Goal: Communication & Community: Share content

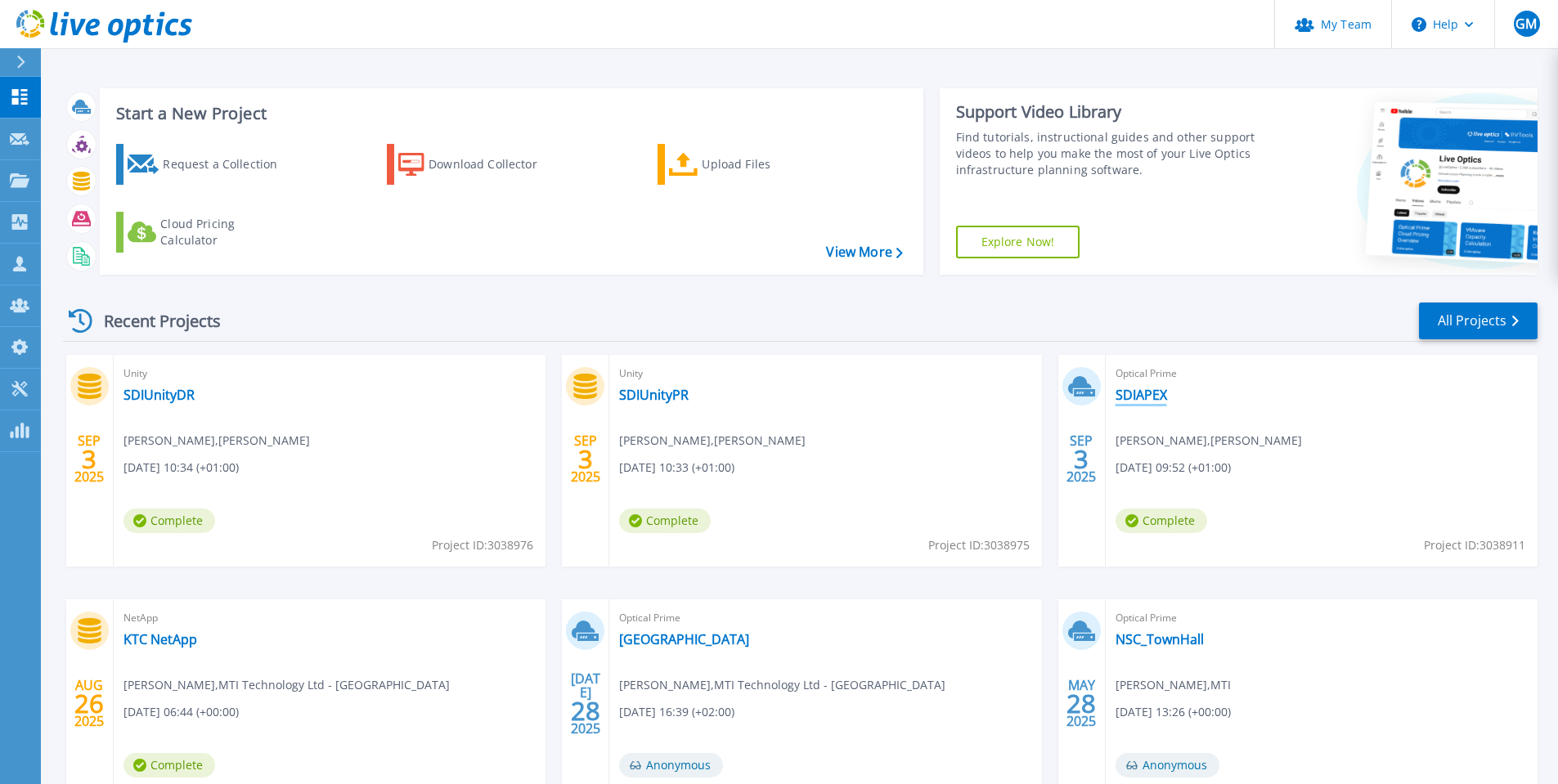
click at [1144, 393] on link "SDIAPEX" at bounding box center [1141, 395] width 51 height 17
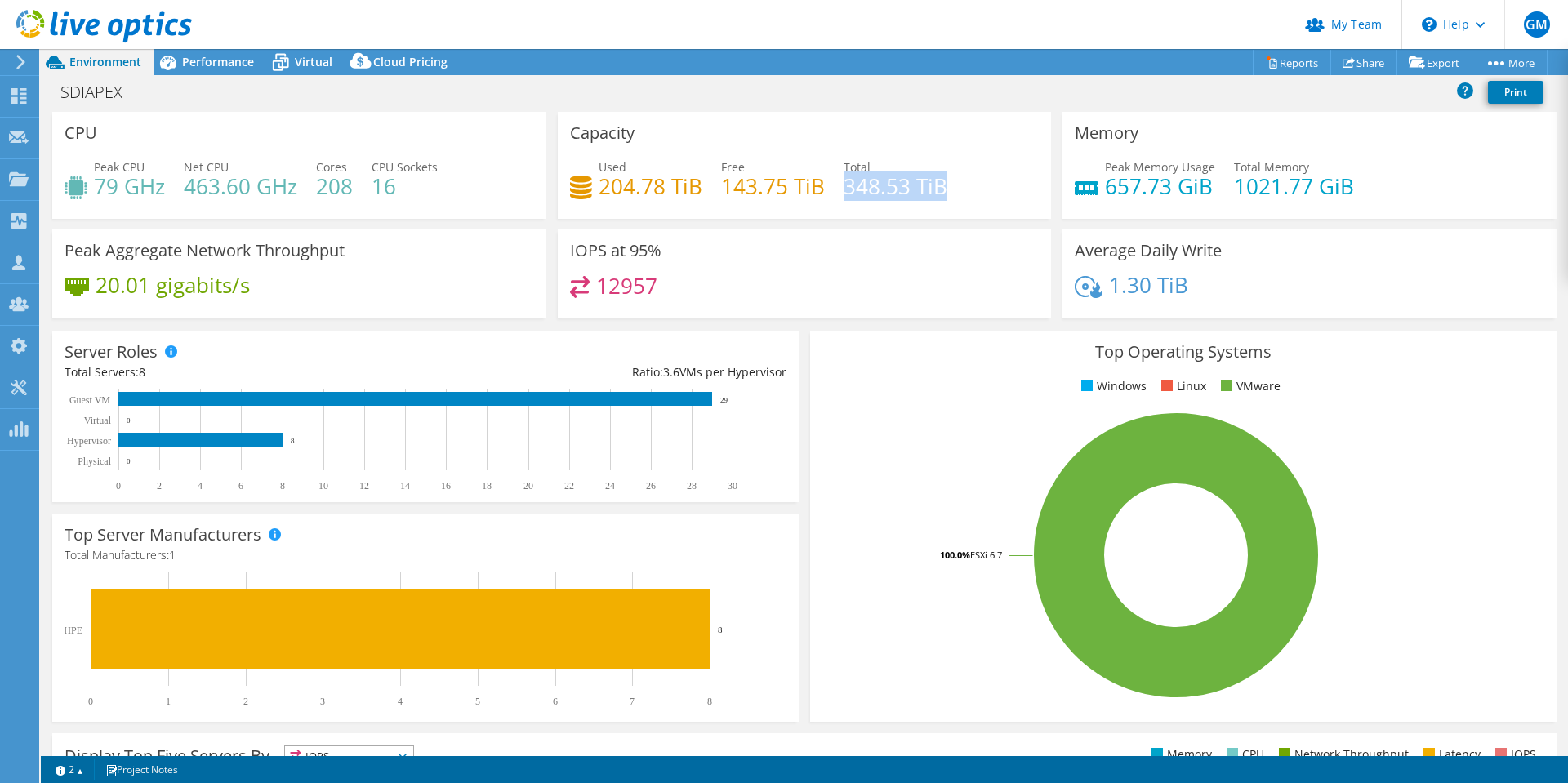
drag, startPoint x: 839, startPoint y: 185, endPoint x: 955, endPoint y: 187, distance: 116.0
click at [955, 187] on div "Used 204.78 TiB Free 143.75 TiB Total 348.53 TiB" at bounding box center [805, 184] width 470 height 53
drag, startPoint x: 597, startPoint y: 184, endPoint x: 696, endPoint y: 183, distance: 99.0
click at [696, 183] on h4 "204.78 TiB" at bounding box center [650, 186] width 104 height 18
drag, startPoint x: 596, startPoint y: 282, endPoint x: 669, endPoint y: 292, distance: 73.7
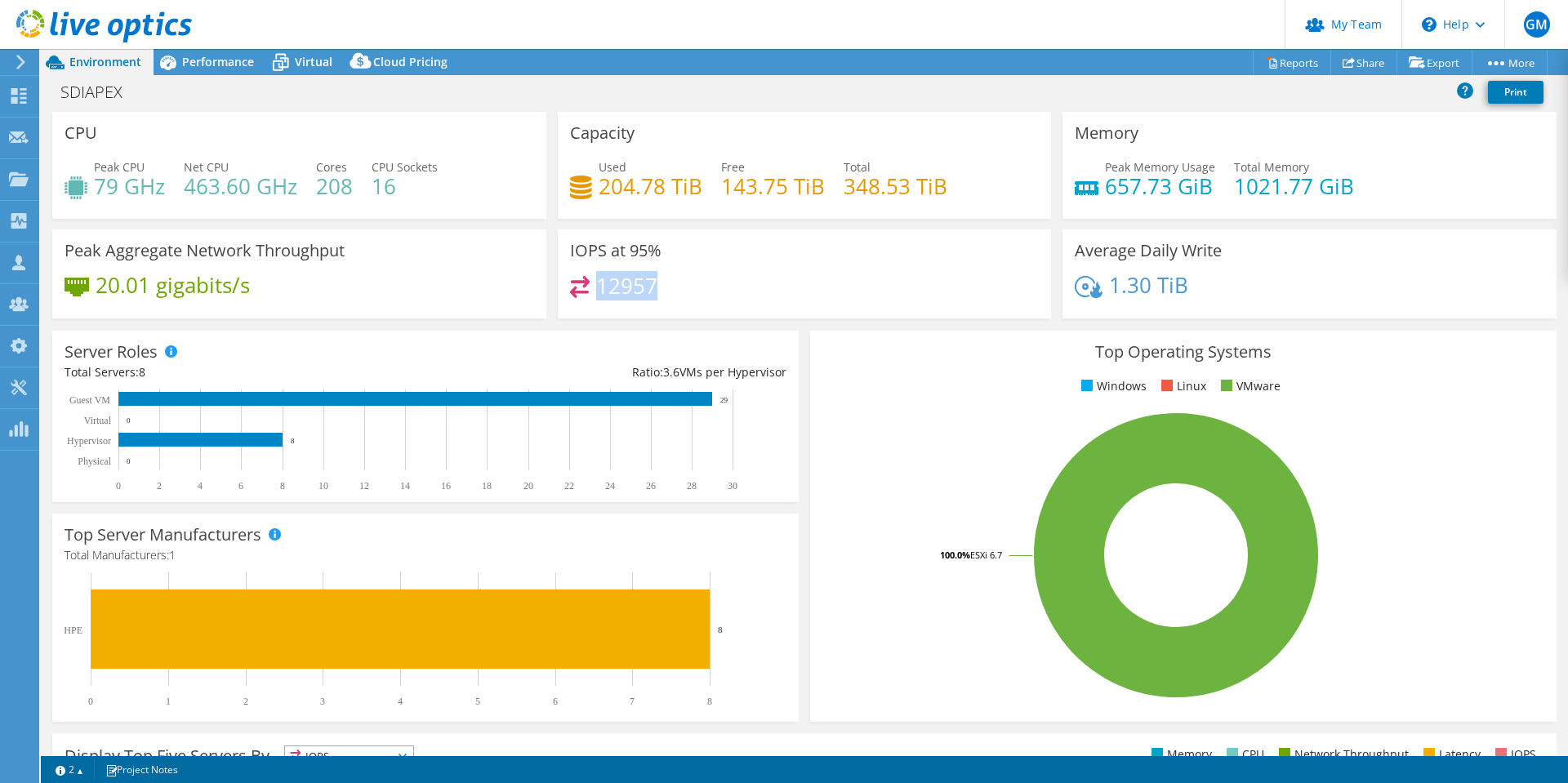
click at [669, 291] on div "12957" at bounding box center [805, 293] width 470 height 35
click at [725, 264] on div "IOPS at 95% 12957" at bounding box center [805, 274] width 494 height 89
click at [208, 64] on span "Performance" at bounding box center [218, 62] width 72 height 16
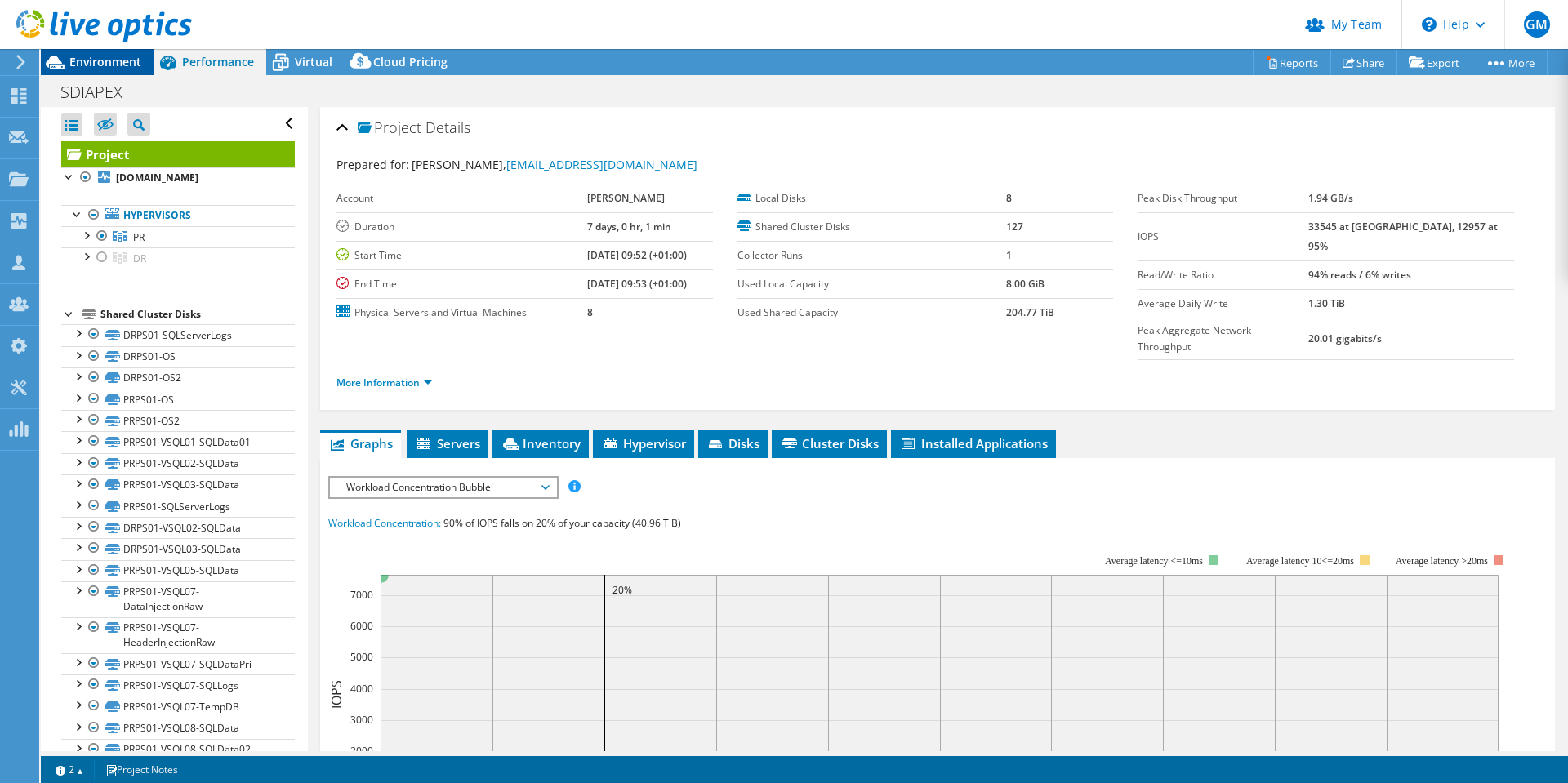
click at [85, 60] on span "Environment" at bounding box center [105, 62] width 72 height 16
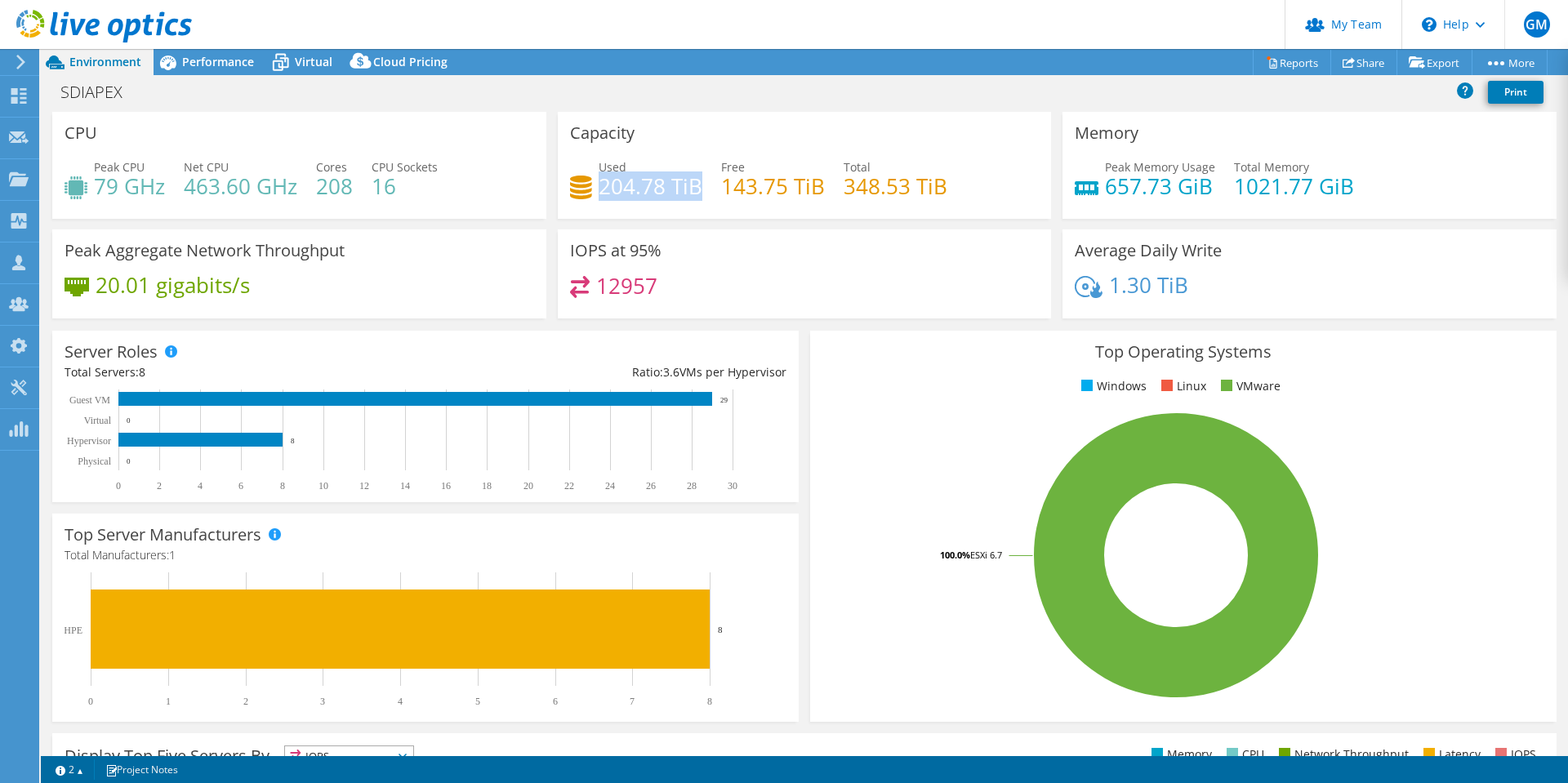
drag, startPoint x: 595, startPoint y: 188, endPoint x: 691, endPoint y: 185, distance: 96.0
click at [691, 185] on h4 "204.78 TiB" at bounding box center [650, 186] width 104 height 18
click at [719, 278] on div "12957" at bounding box center [805, 293] width 470 height 35
click at [67, 95] on div "Dashboard" at bounding box center [77, 96] width 77 height 41
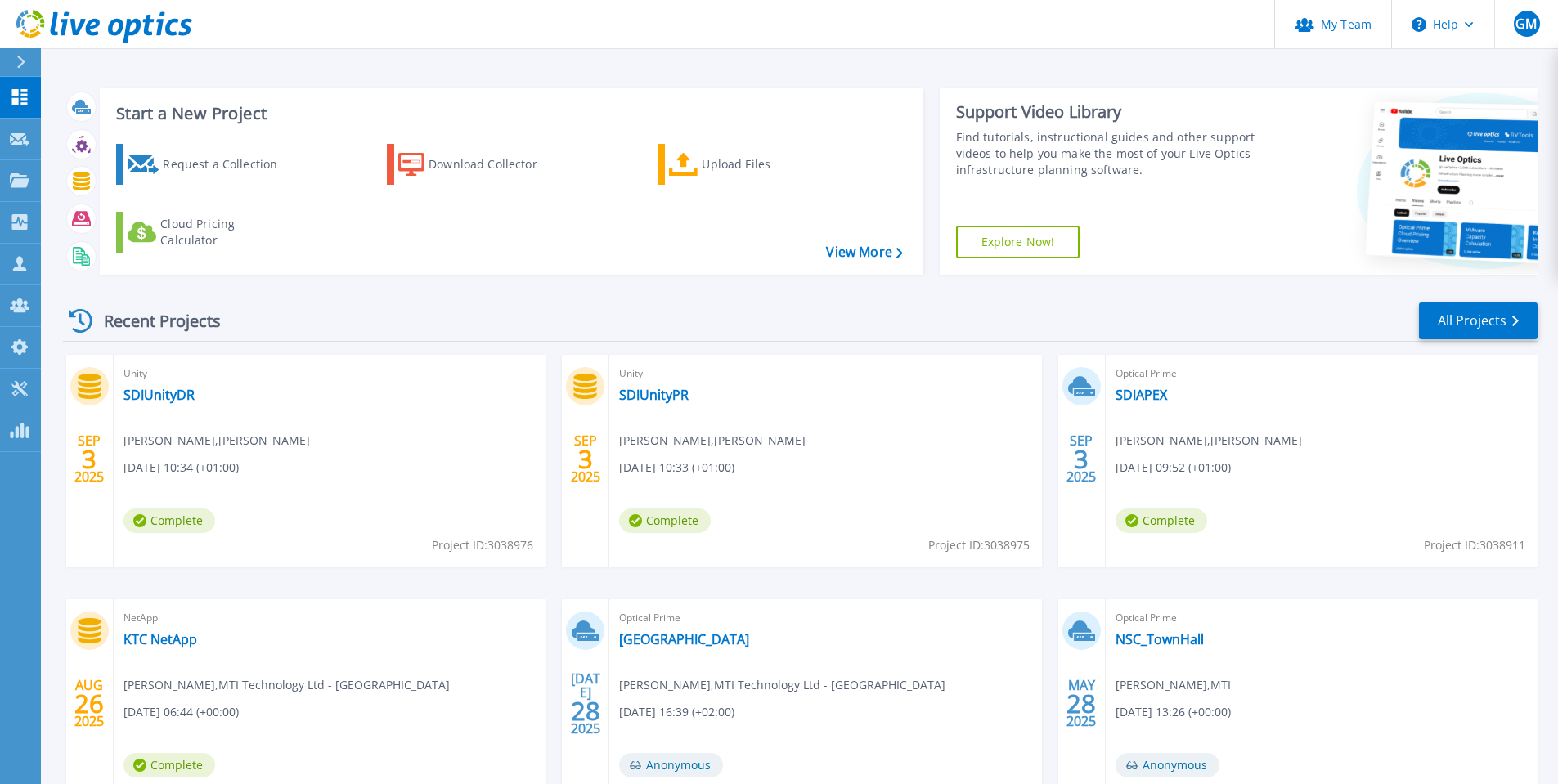
click at [1488, 541] on span "Project ID: 3038911" at bounding box center [1474, 545] width 101 height 18
click at [1489, 541] on span "Project ID: 3038911" at bounding box center [1474, 545] width 101 height 18
copy span "3038911"
click at [1145, 392] on link "SDIAPEX" at bounding box center [1141, 395] width 51 height 17
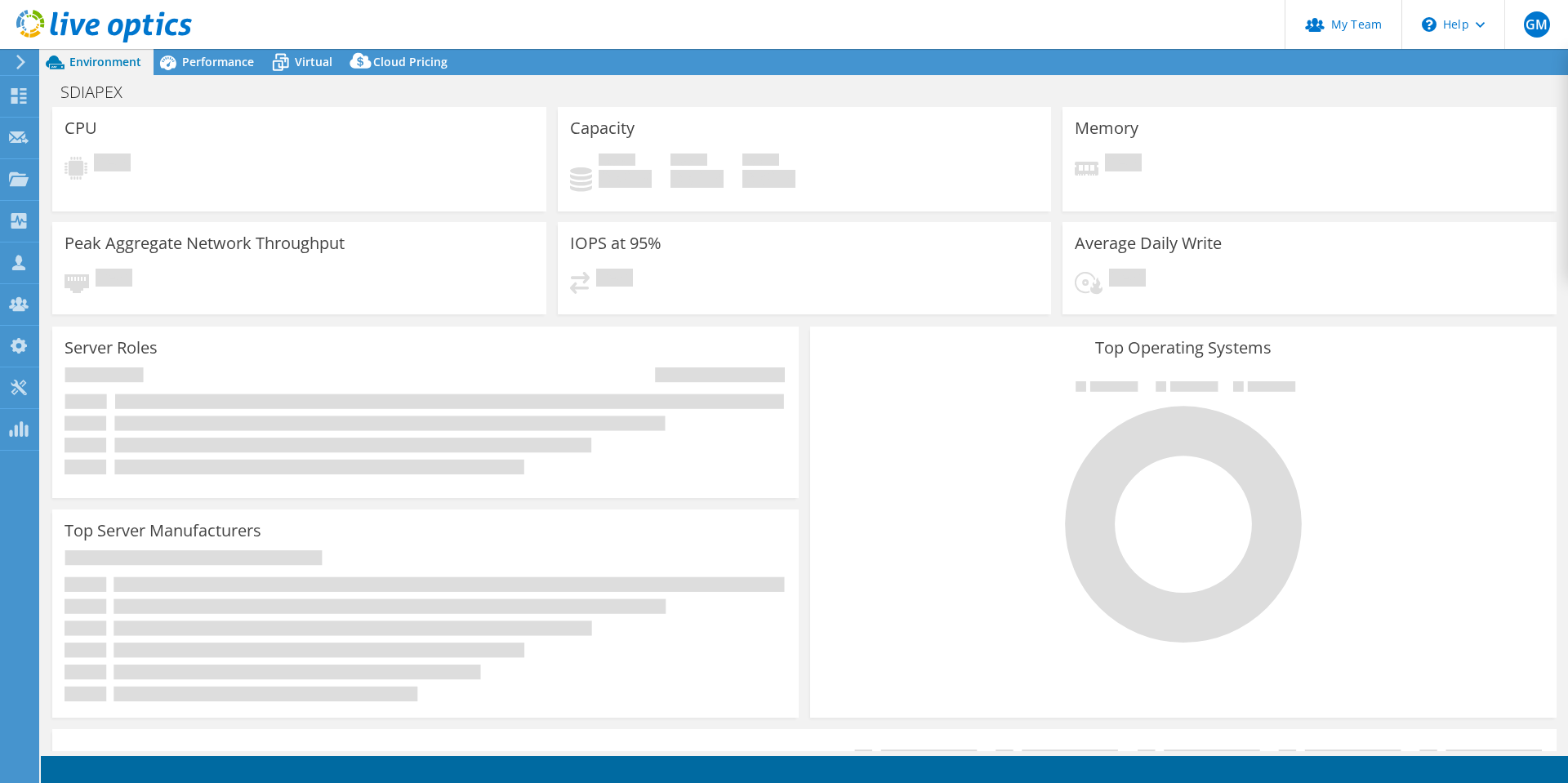
select select "USD"
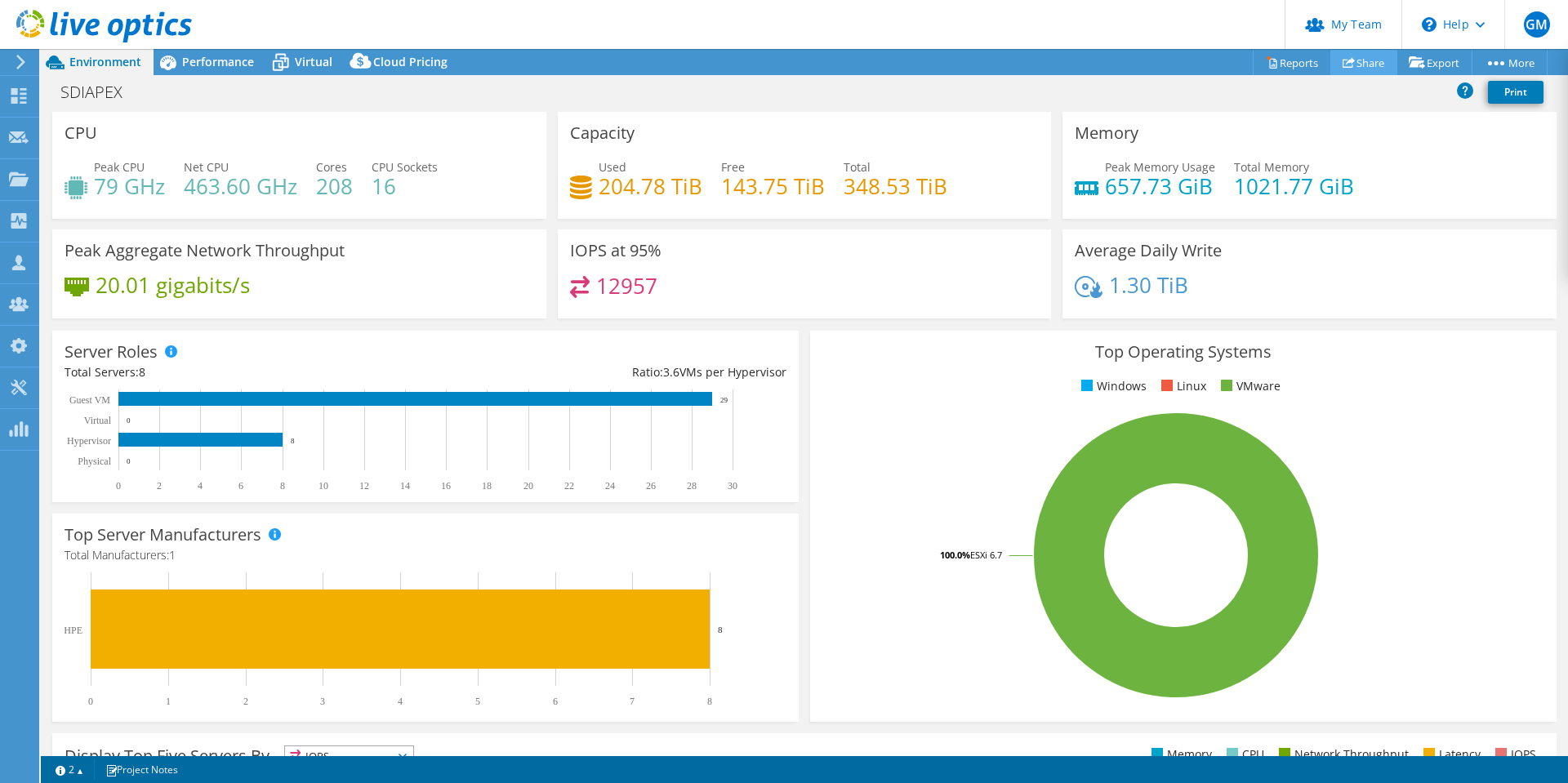
click at [1357, 63] on link "Share" at bounding box center [1364, 62] width 67 height 25
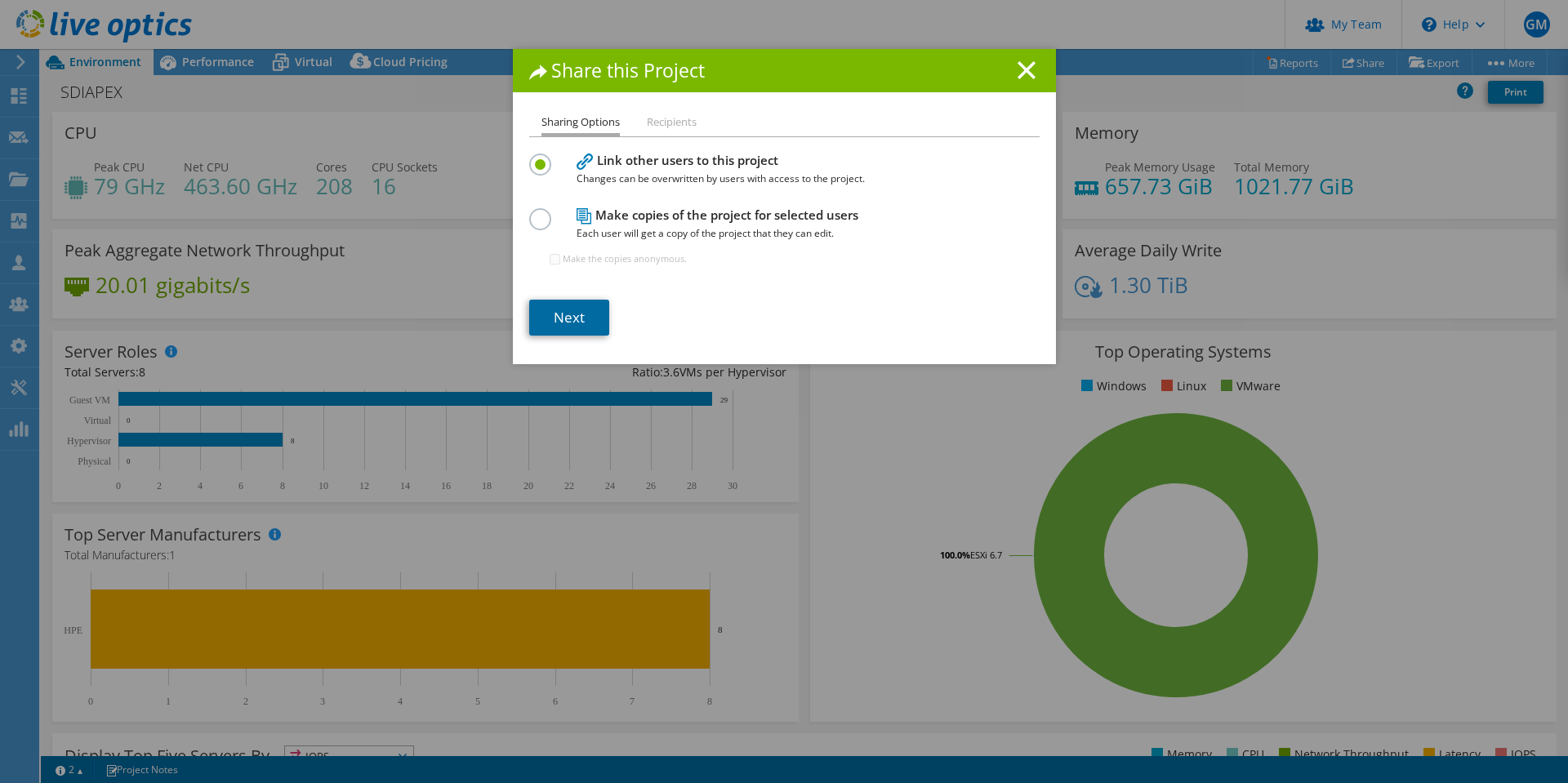
click at [569, 319] on link "Next" at bounding box center [569, 317] width 80 height 36
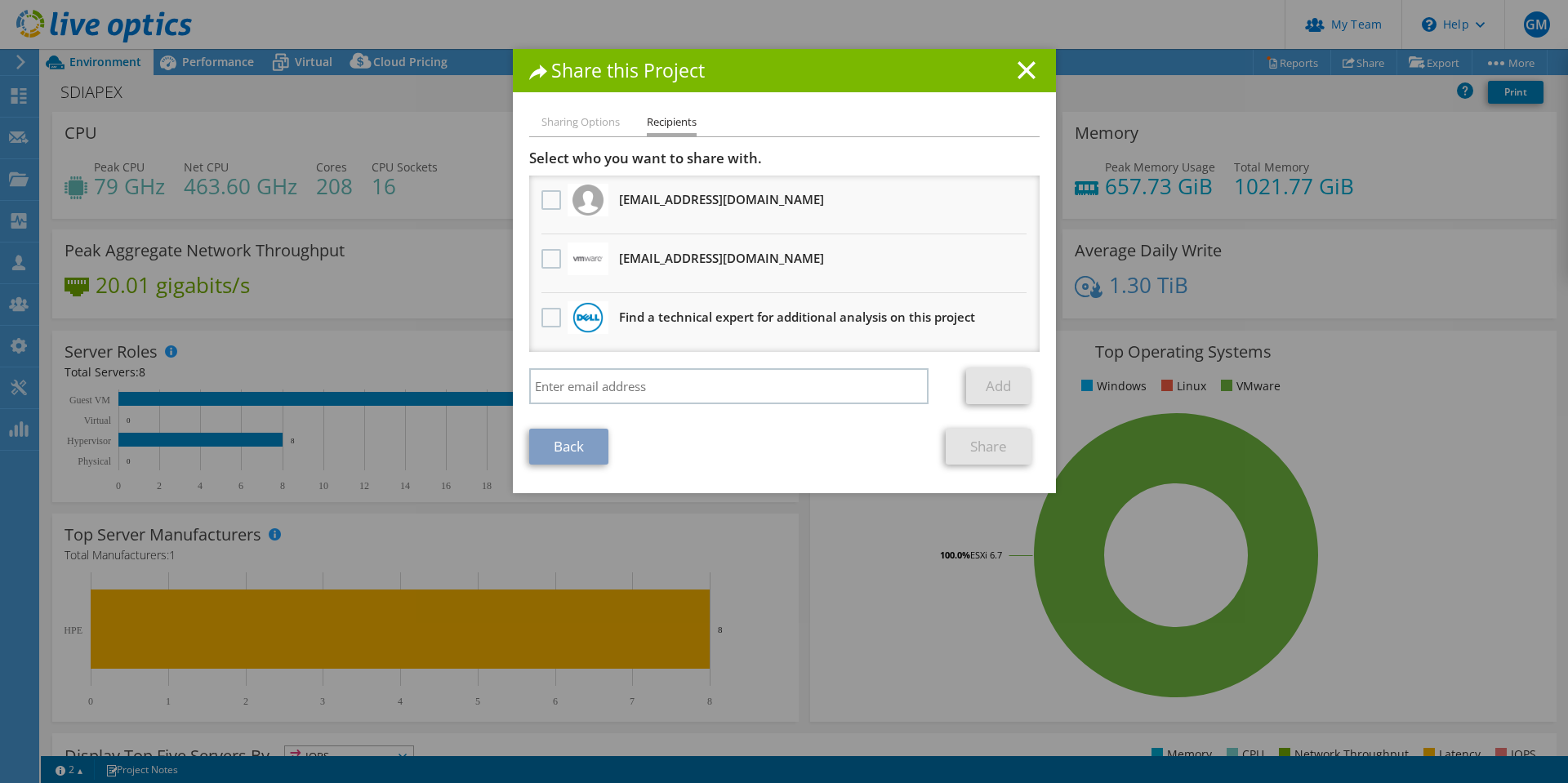
click at [580, 123] on li "Sharing Options" at bounding box center [580, 123] width 78 height 20
click at [576, 445] on link "Back" at bounding box center [568, 446] width 79 height 36
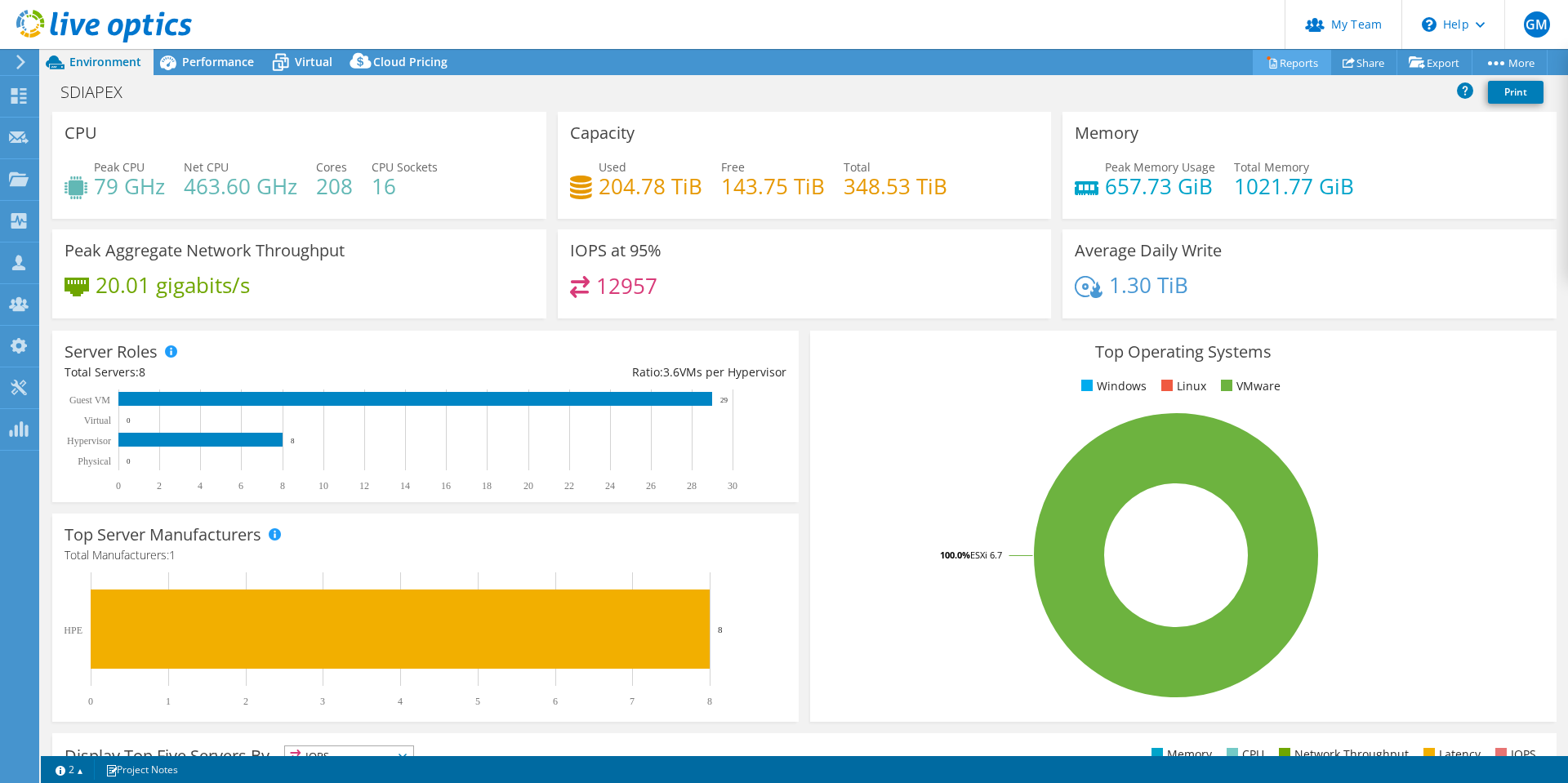
click at [1297, 58] on link "Reports" at bounding box center [1292, 62] width 78 height 25
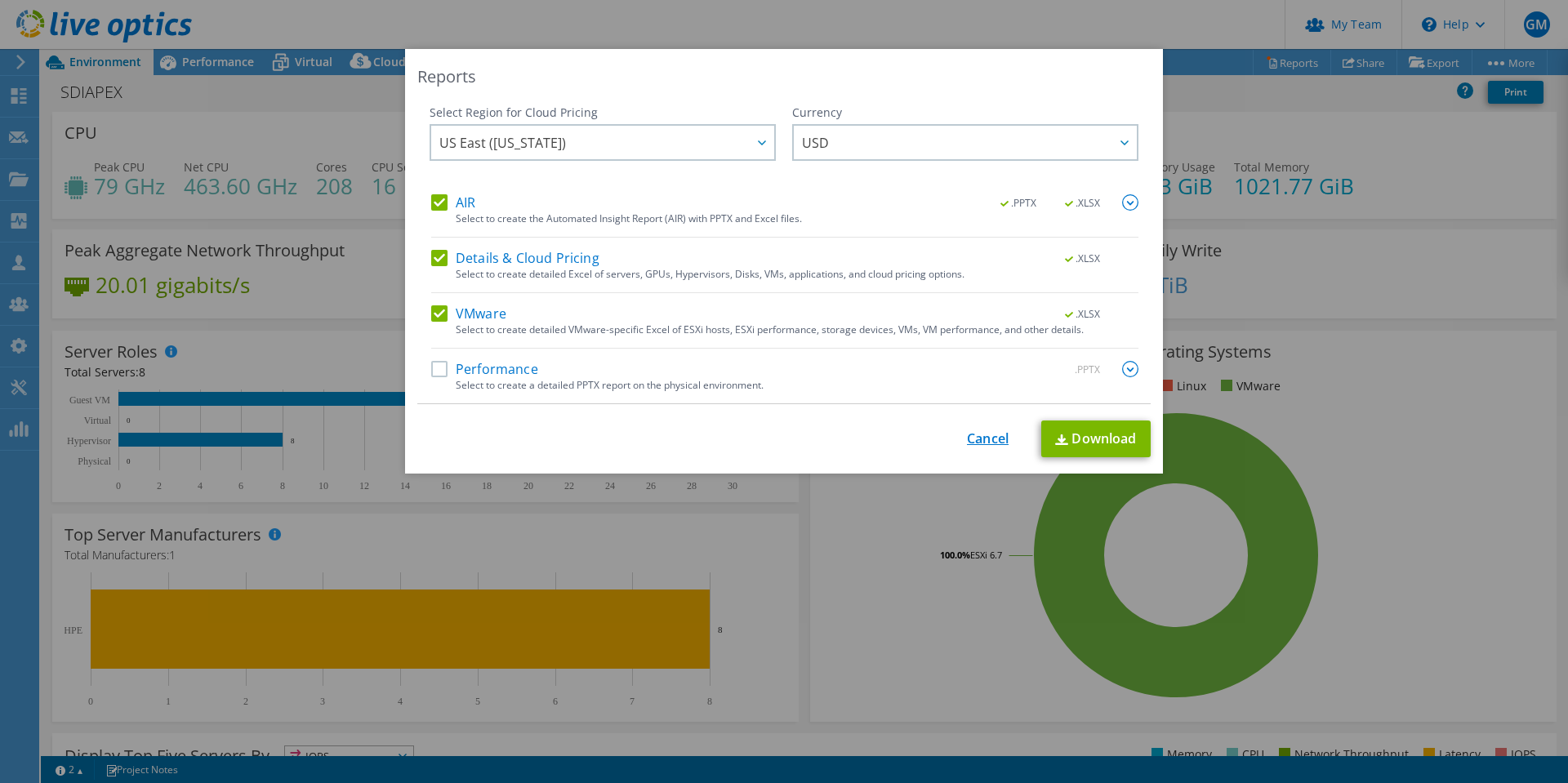
click at [976, 438] on link "Cancel" at bounding box center [988, 439] width 42 height 16
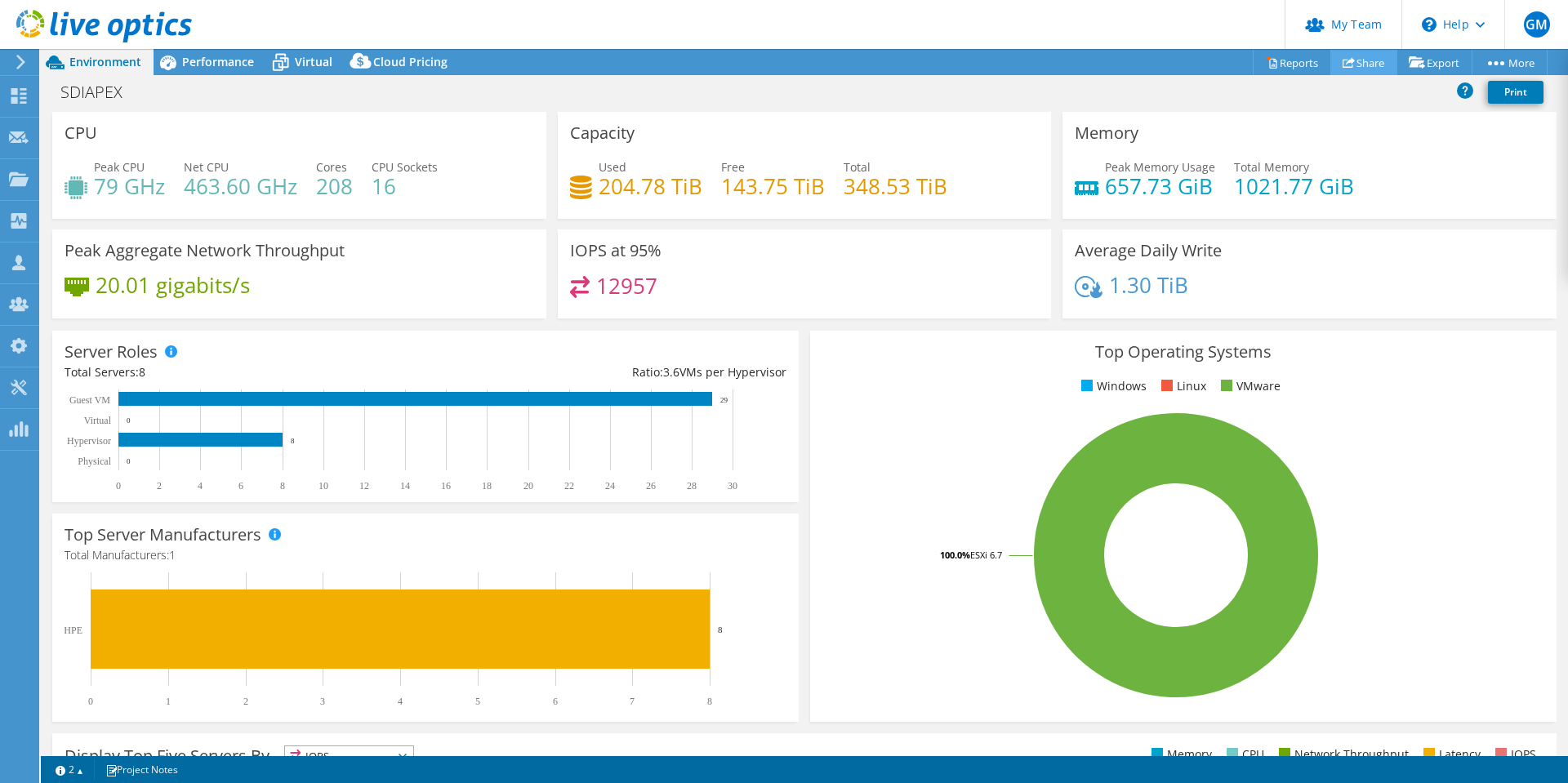
click at [1361, 64] on link "Share" at bounding box center [1364, 62] width 67 height 25
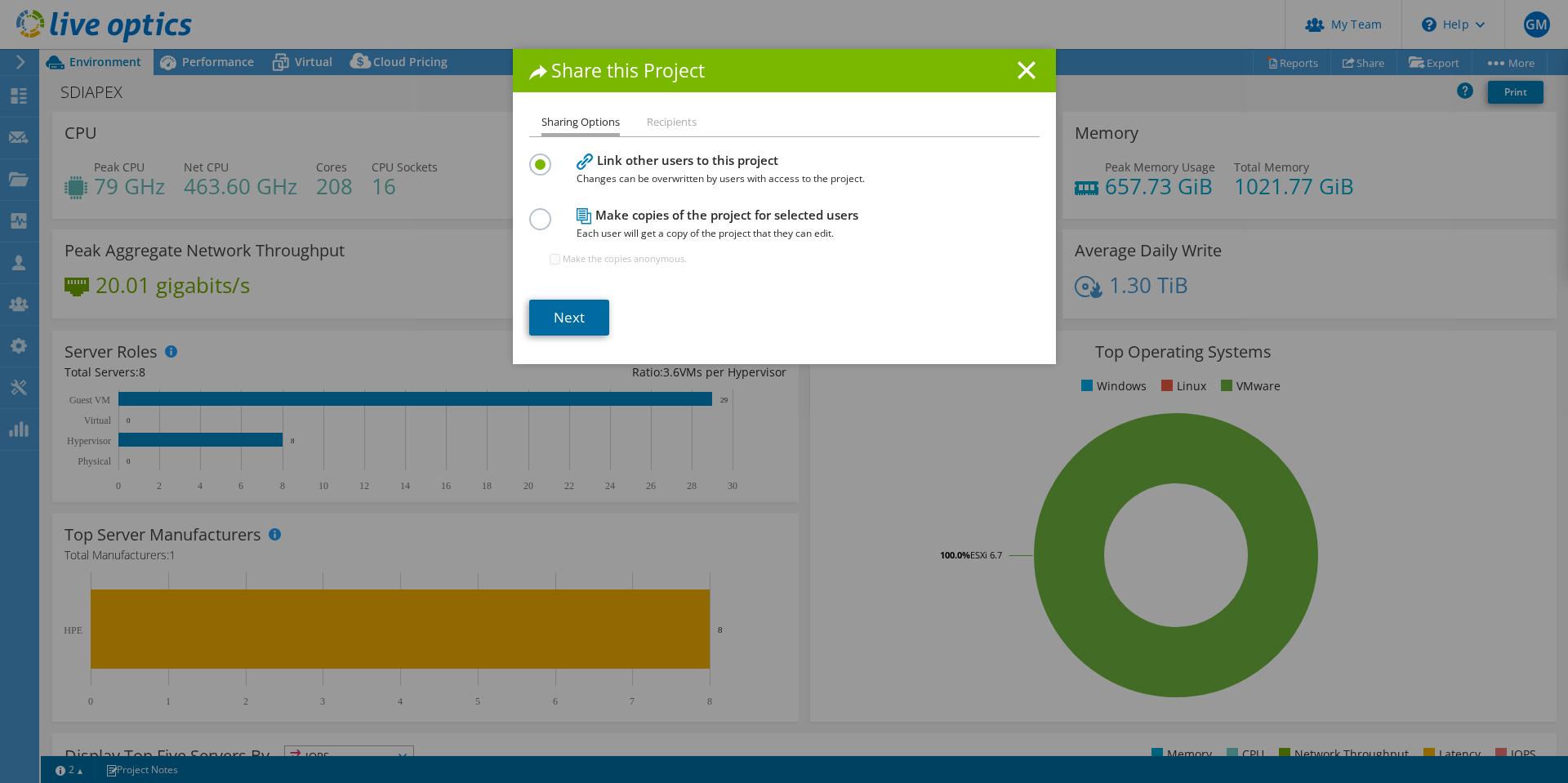
click at [578, 315] on link "Next" at bounding box center [569, 317] width 80 height 36
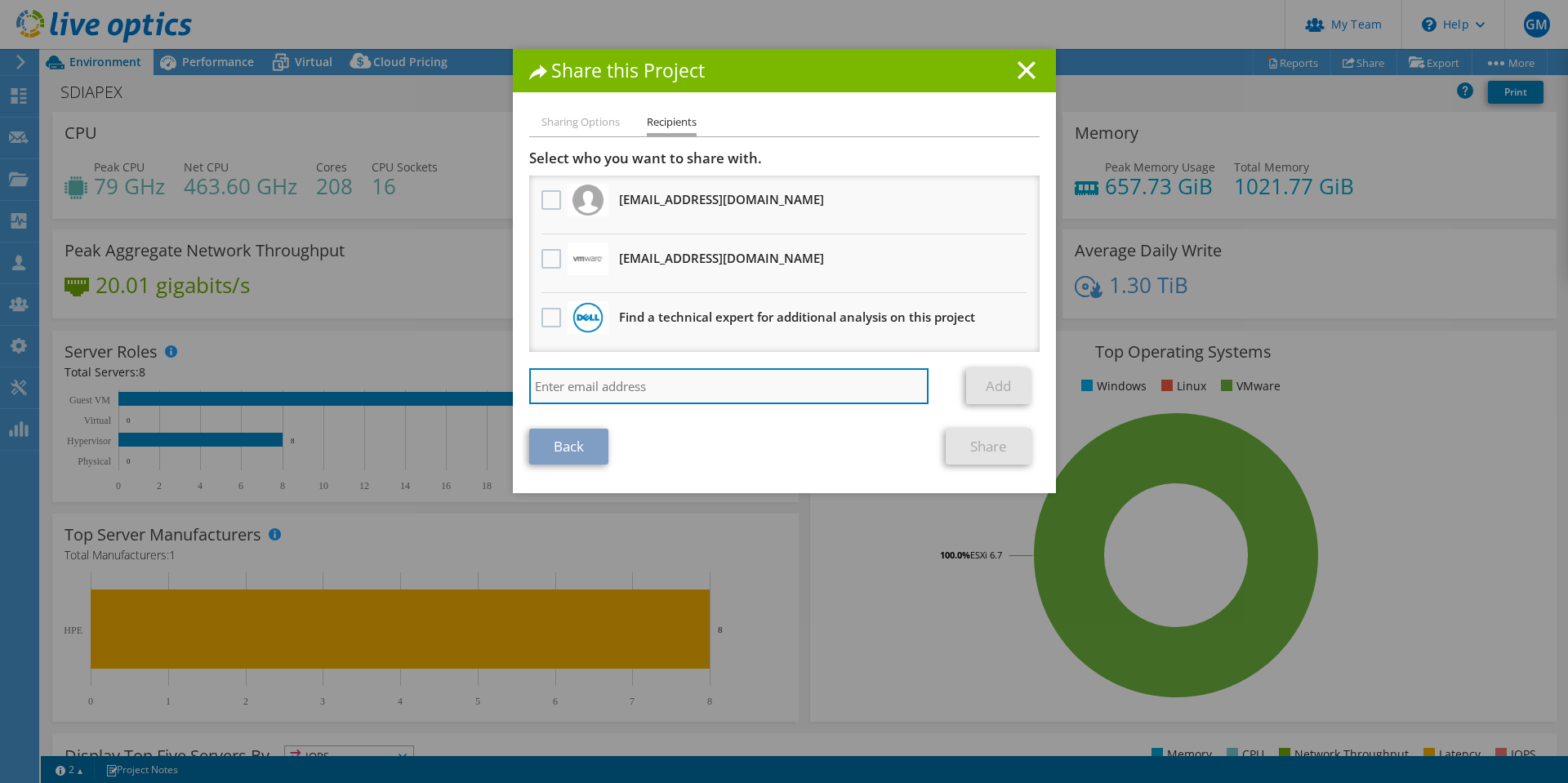
click at [695, 386] on input "search" at bounding box center [729, 385] width 400 height 36
paste input "vxrail_papi_client@liveoptics.com"
type input "vxrail_papi_client@liveoptics.com"
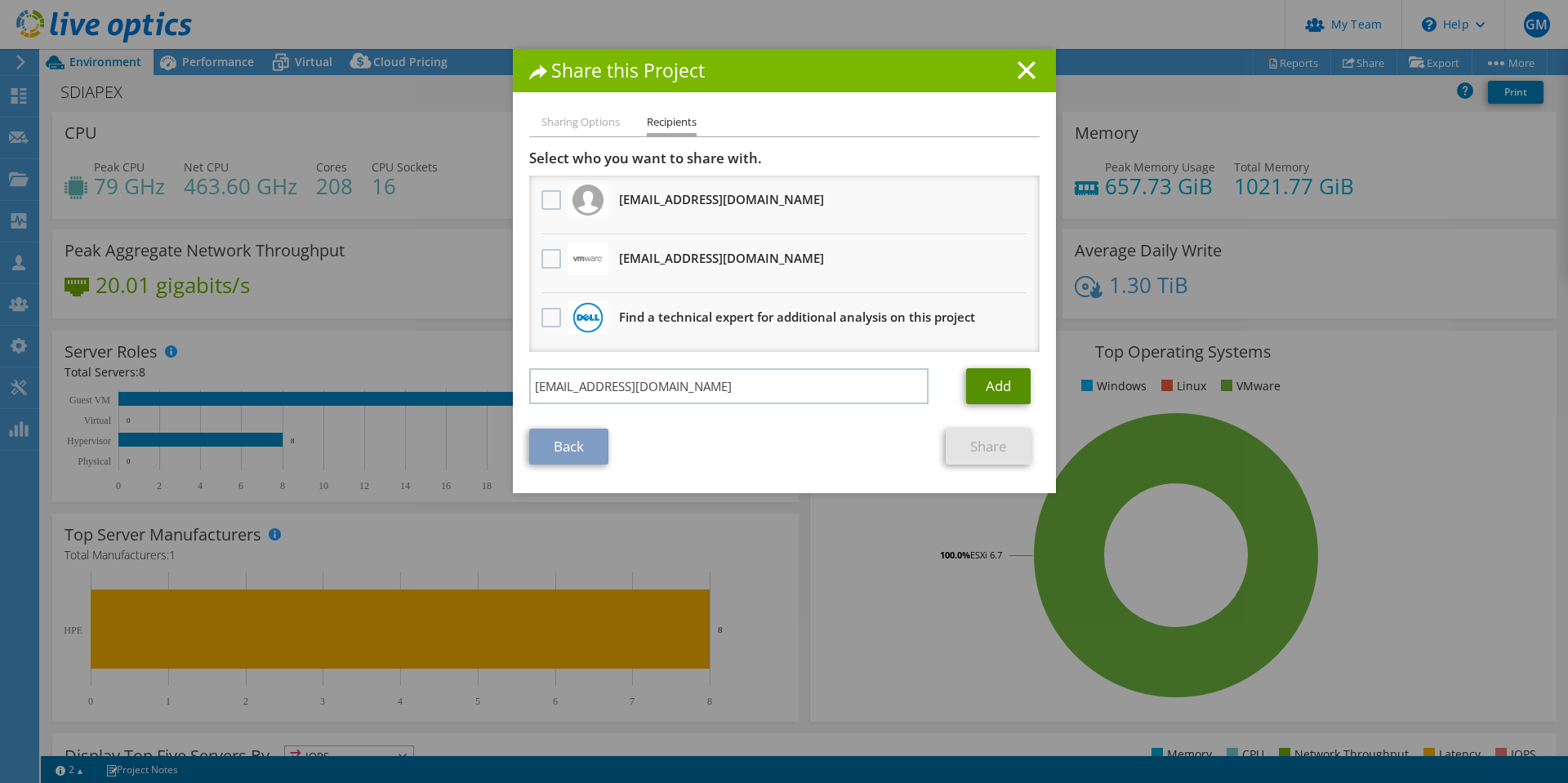
click at [983, 392] on link "Add" at bounding box center [998, 385] width 64 height 36
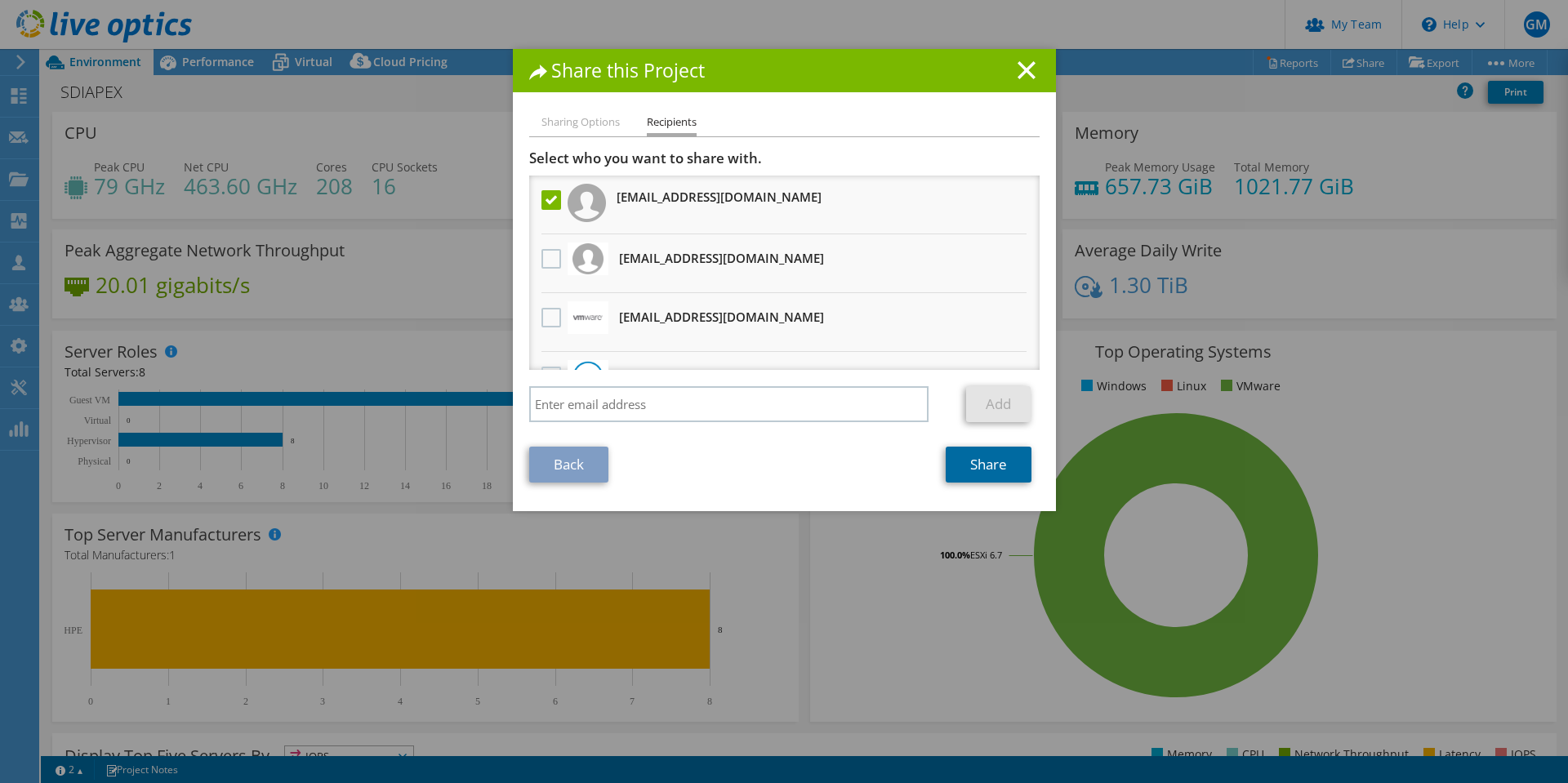
click at [977, 470] on link "Share" at bounding box center [988, 464] width 86 height 36
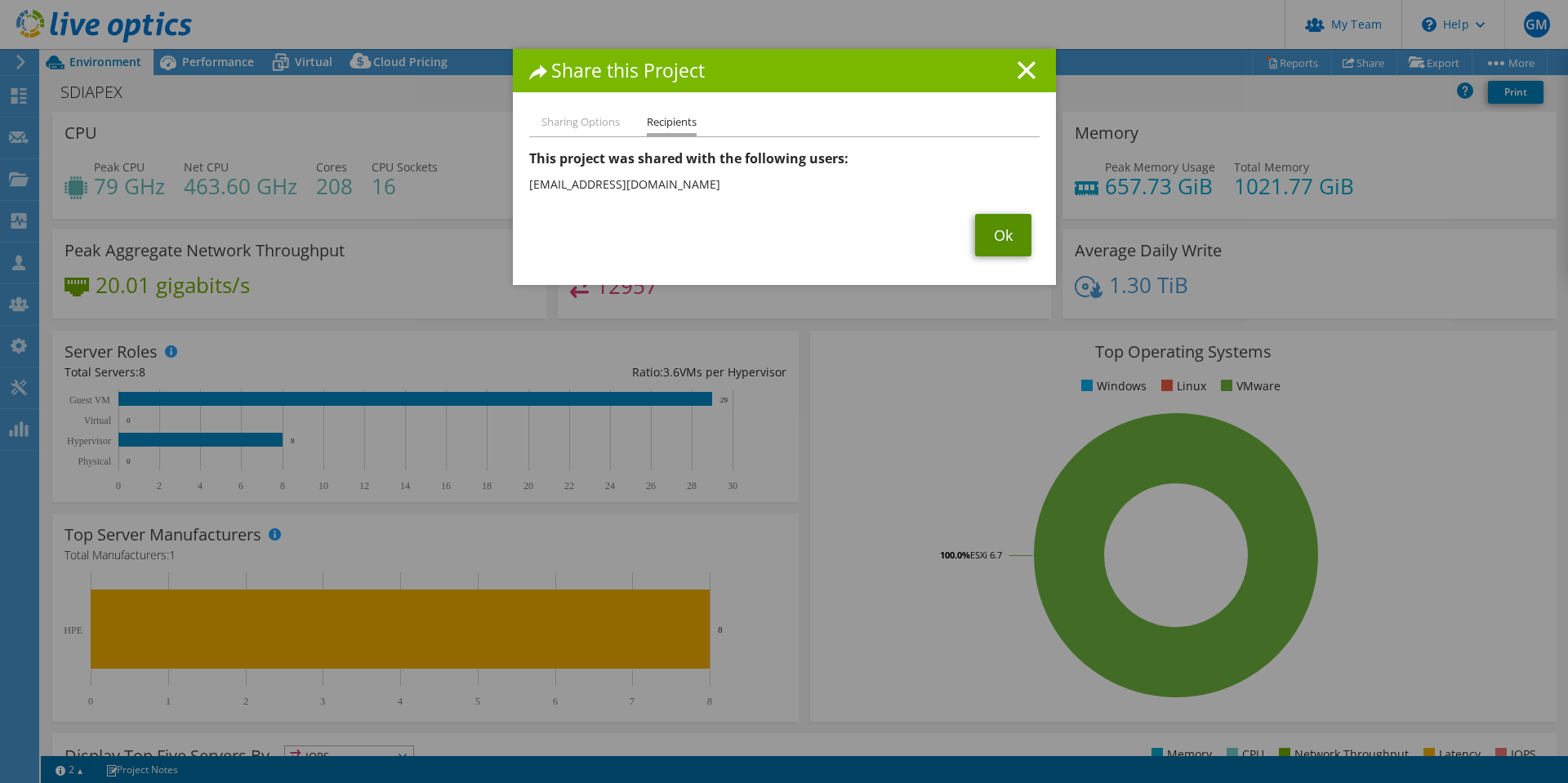
click at [1006, 227] on link "Ok" at bounding box center [1003, 235] width 57 height 43
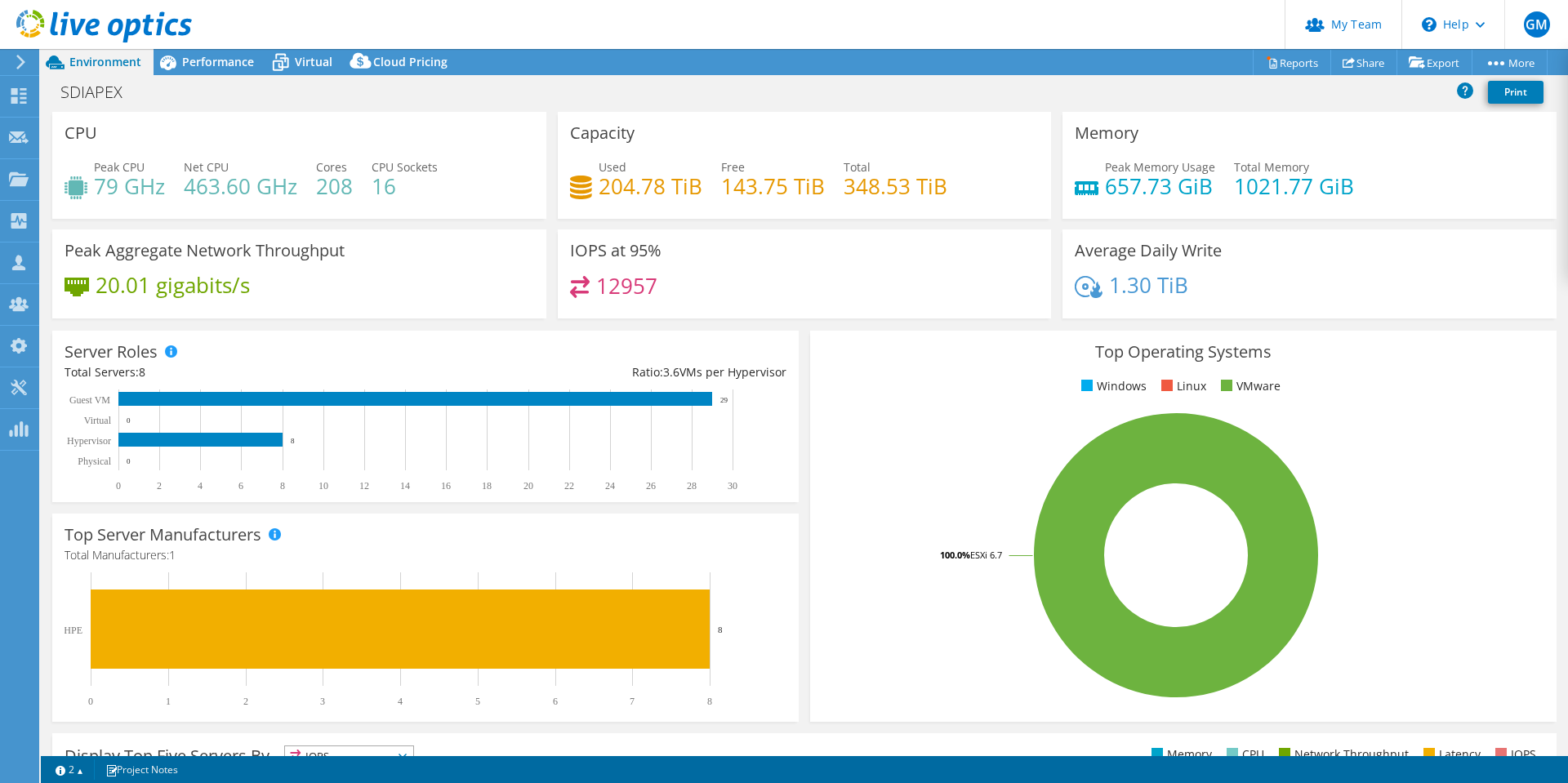
click at [883, 393] on ul "Windows Linux VMware" at bounding box center [1183, 387] width 722 height 19
